Goal: Task Accomplishment & Management: Manage account settings

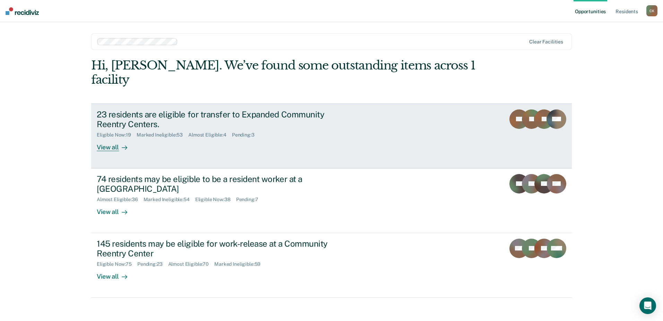
click at [134, 109] on div "23 residents are eligible for transfer to Expanded Community Reentry Centers." at bounding box center [219, 119] width 244 height 20
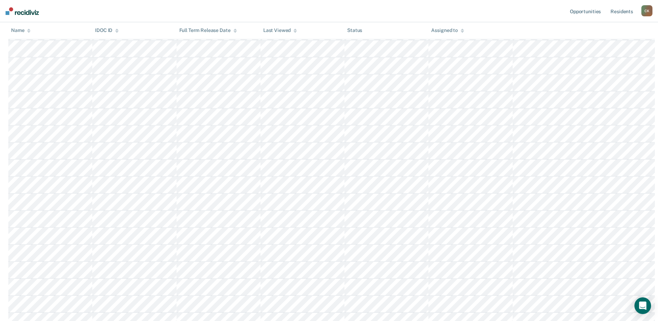
scroll to position [142, 0]
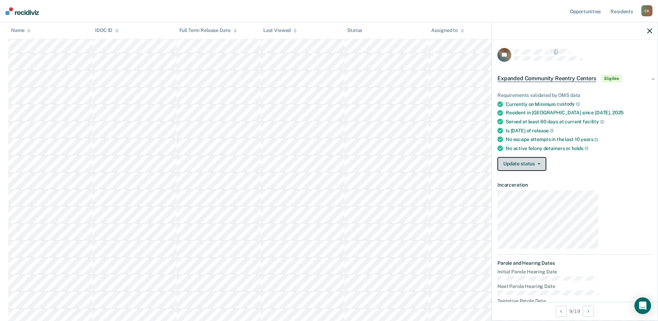
click at [546, 157] on button "Update status" at bounding box center [521, 164] width 49 height 14
click at [560, 175] on button "[PERSON_NAME]" at bounding box center [530, 180] width 67 height 11
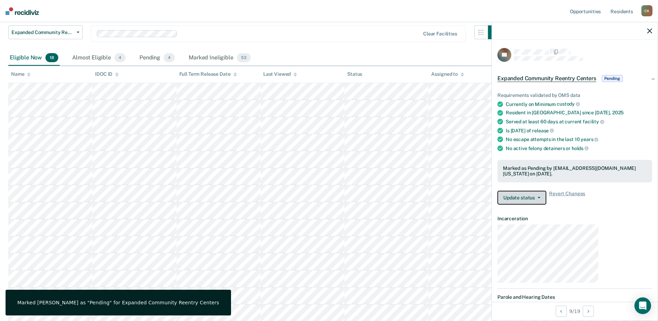
scroll to position [56, 0]
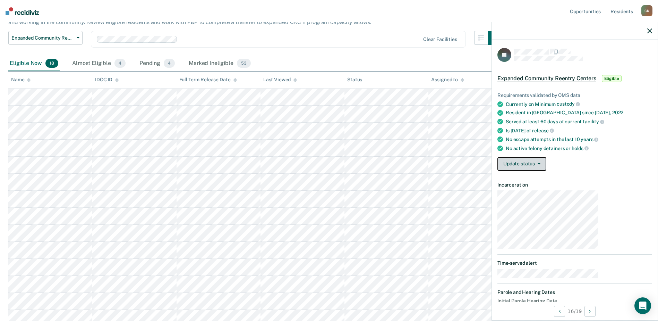
click at [546, 157] on button "Update status" at bounding box center [521, 164] width 49 height 14
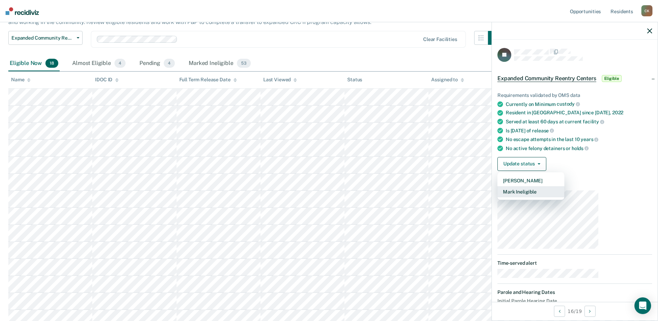
click at [564, 186] on button "Mark Ineligible" at bounding box center [530, 191] width 67 height 11
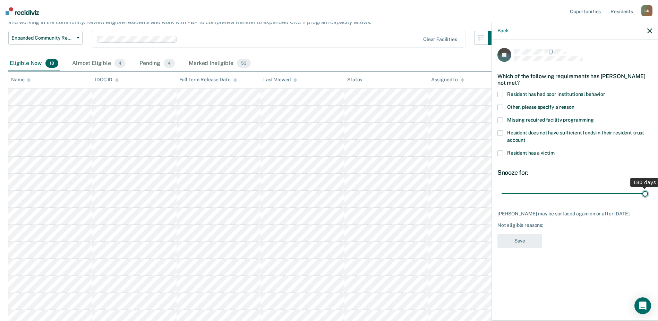
drag, startPoint x: 585, startPoint y: 151, endPoint x: 681, endPoint y: 145, distance: 96.6
type input "180"
click at [648, 187] on input "range" at bounding box center [575, 193] width 146 height 12
click at [503, 104] on span at bounding box center [500, 107] width 6 height 6
click at [574, 104] on input "Other, please specify a reason" at bounding box center [574, 104] width 0 height 0
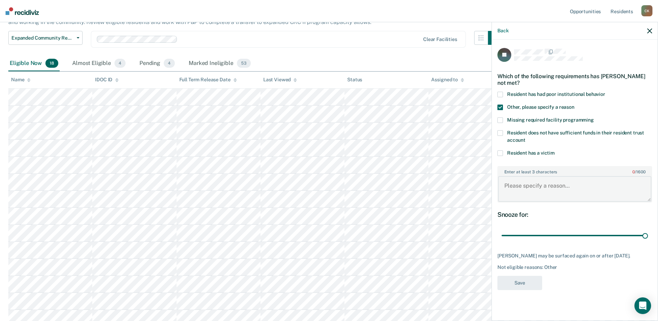
click at [564, 176] on textarea "Enter at least 3 characters 0 / 1600" at bounding box center [574, 189] width 153 height 26
type textarea "H"
click at [597, 176] on textarea "Still needs to see board" at bounding box center [574, 189] width 153 height 26
type textarea "Still needs to see board and is passed his PED."
click at [542, 275] on button "Save" at bounding box center [519, 282] width 45 height 14
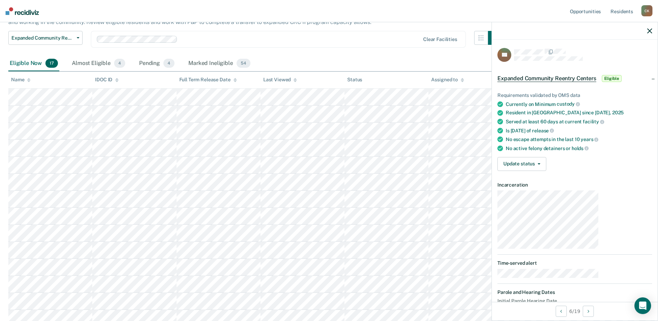
drag, startPoint x: 338, startPoint y: 18, endPoint x: 330, endPoint y: 15, distance: 8.4
click at [332, 31] on div "Expanded Community Reentry Centers Expanded Community Reentry Centers Resident …" at bounding box center [255, 43] width 494 height 25
click at [546, 157] on button "Update status" at bounding box center [521, 164] width 49 height 14
click at [564, 186] on button "Mark Ineligible" at bounding box center [530, 191] width 67 height 11
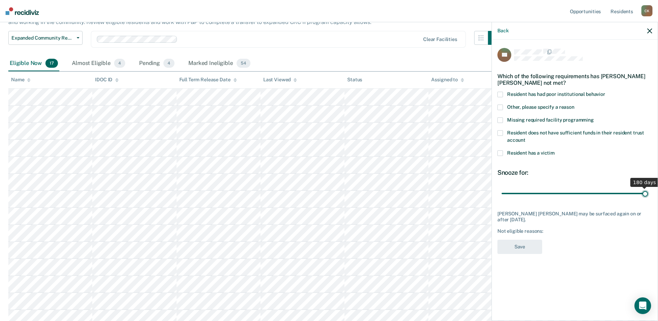
drag, startPoint x: 584, startPoint y: 148, endPoint x: 702, endPoint y: 157, distance: 118.3
type input "180"
click at [648, 187] on input "range" at bounding box center [575, 193] width 146 height 12
click at [503, 104] on span at bounding box center [500, 107] width 6 height 6
click at [574, 104] on input "Other, please specify a reason" at bounding box center [574, 104] width 0 height 0
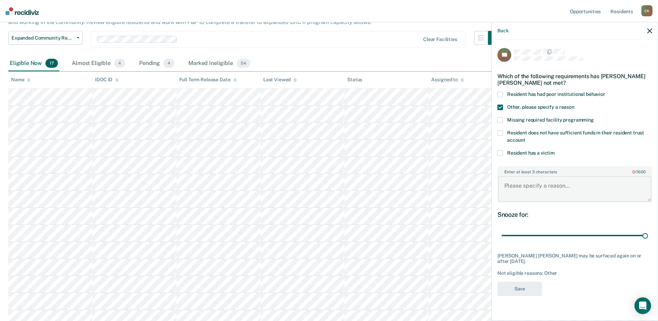
click at [565, 176] on textarea "Enter at least 3 characters 0 / 1600" at bounding box center [574, 189] width 153 height 26
type textarea "Resident is passed is PED and still needs to see board."
click at [542, 281] on button "Save" at bounding box center [519, 288] width 45 height 14
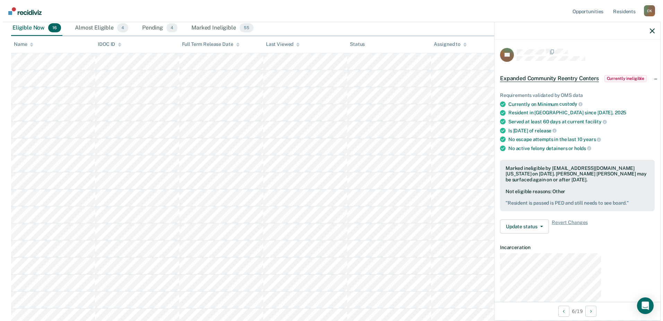
scroll to position [0, 0]
